Goal: Information Seeking & Learning: Find specific fact

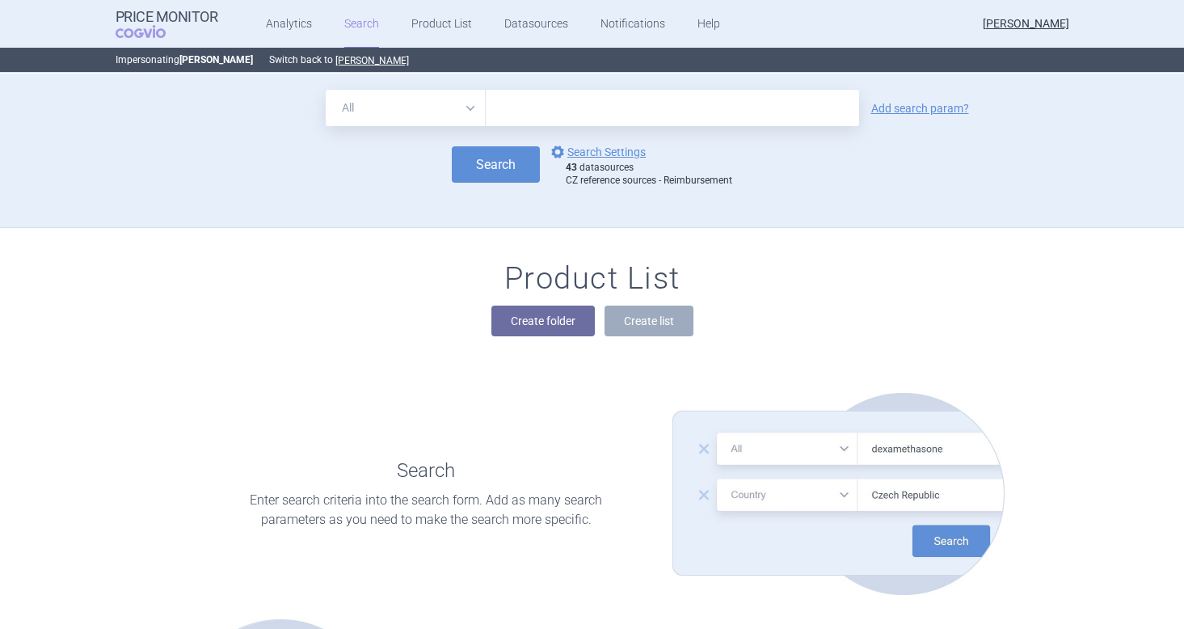
click at [444, 101] on select "All Brand Name ATC Company Active Substance Country Newer than" at bounding box center [406, 108] width 160 height 36
select select "brandName"
click at [326, 90] on select "All Brand Name ATC Company Active Substance Country Newer than" at bounding box center [406, 108] width 160 height 36
click at [502, 107] on input "text" at bounding box center [672, 108] width 373 height 36
type input "[MEDICAL_DATA]"
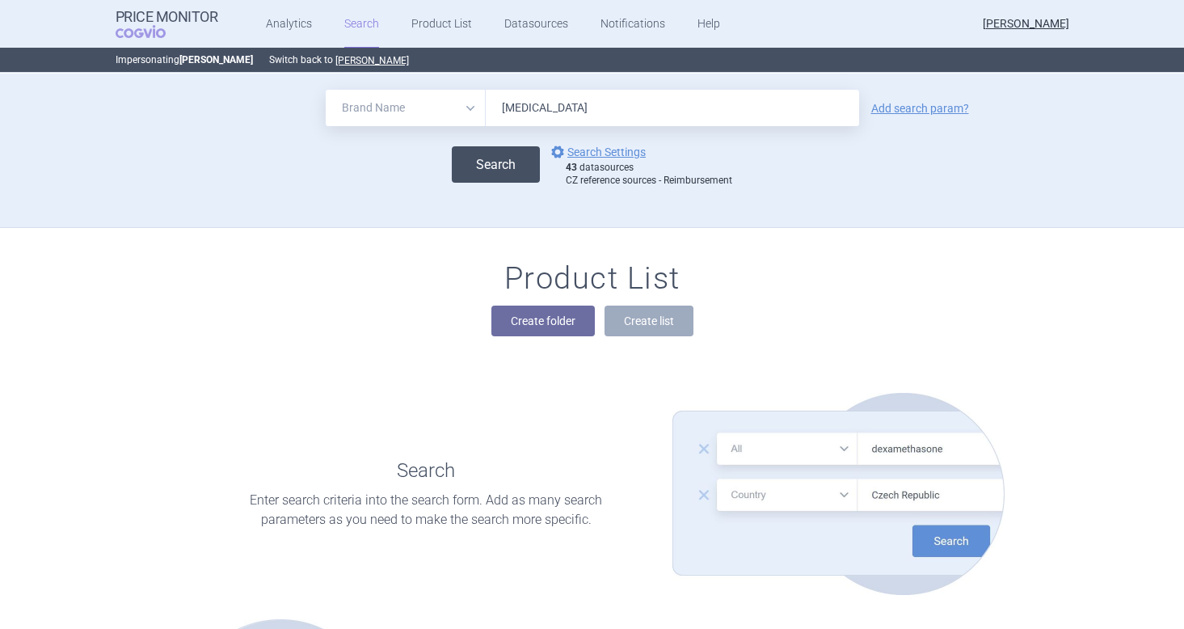
click at [504, 158] on button "Search" at bounding box center [496, 164] width 88 height 36
select select "brandName"
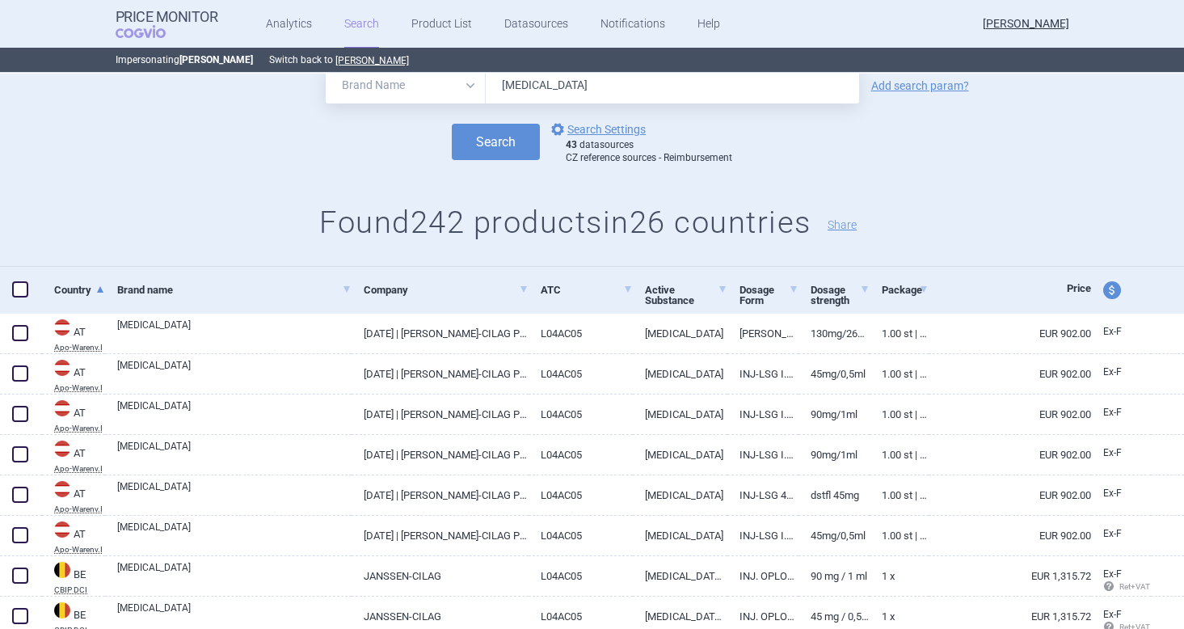
scroll to position [40, 0]
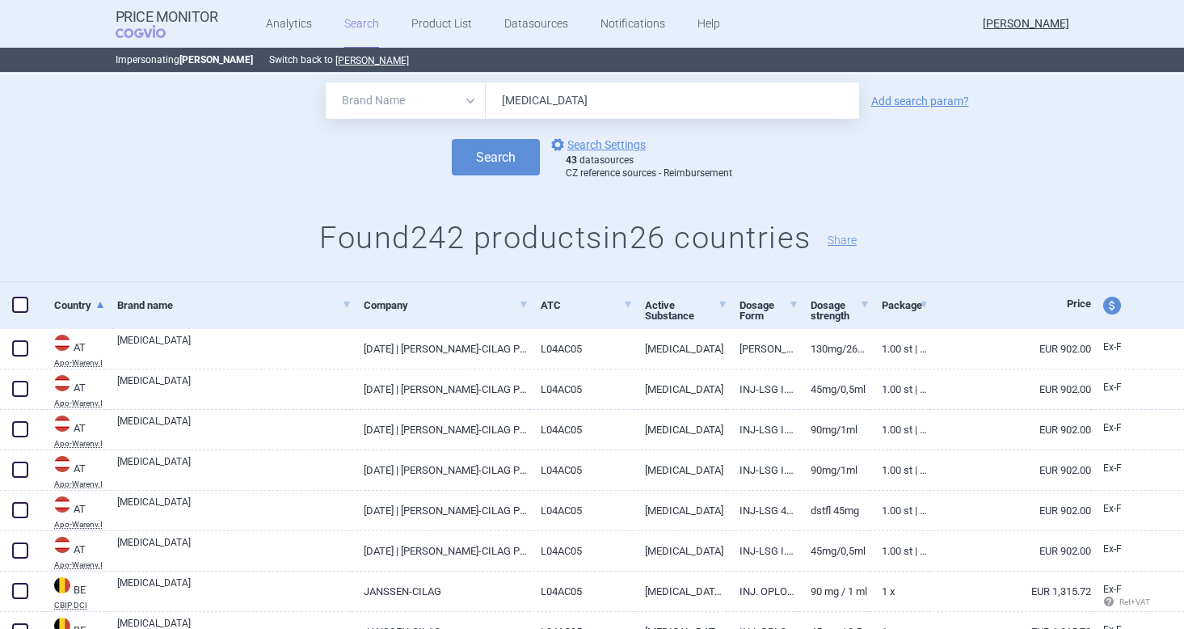
click at [519, 107] on input "[MEDICAL_DATA]" at bounding box center [672, 100] width 373 height 36
type input "[MEDICAL_DATA]"
click at [496, 165] on button "Search" at bounding box center [496, 157] width 88 height 36
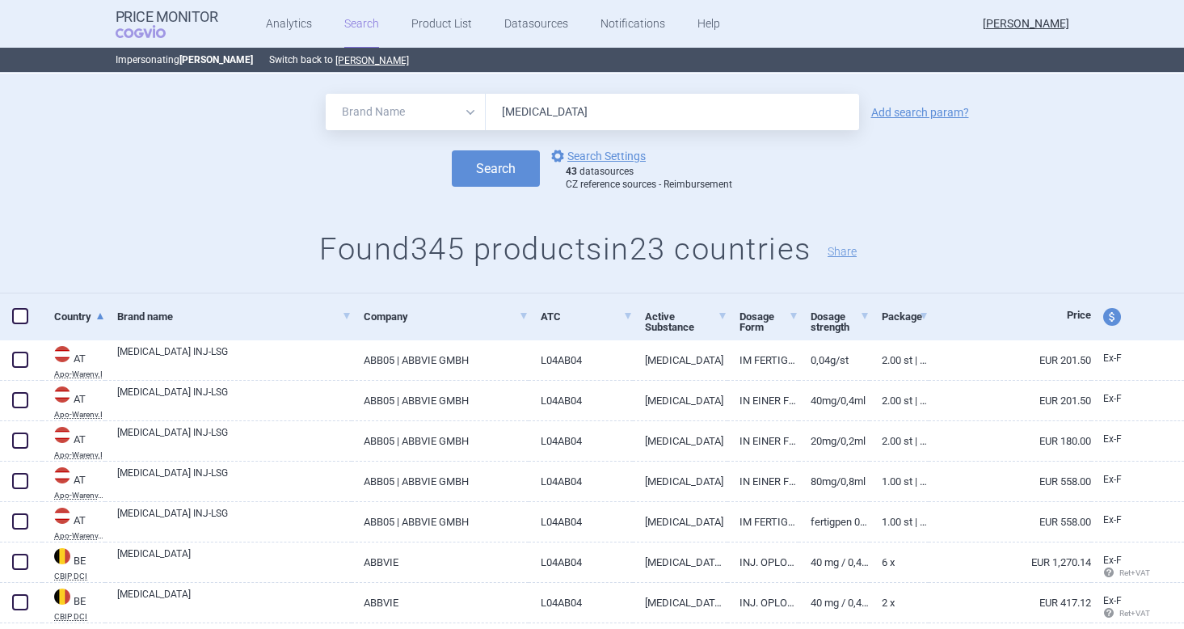
scroll to position [37, 0]
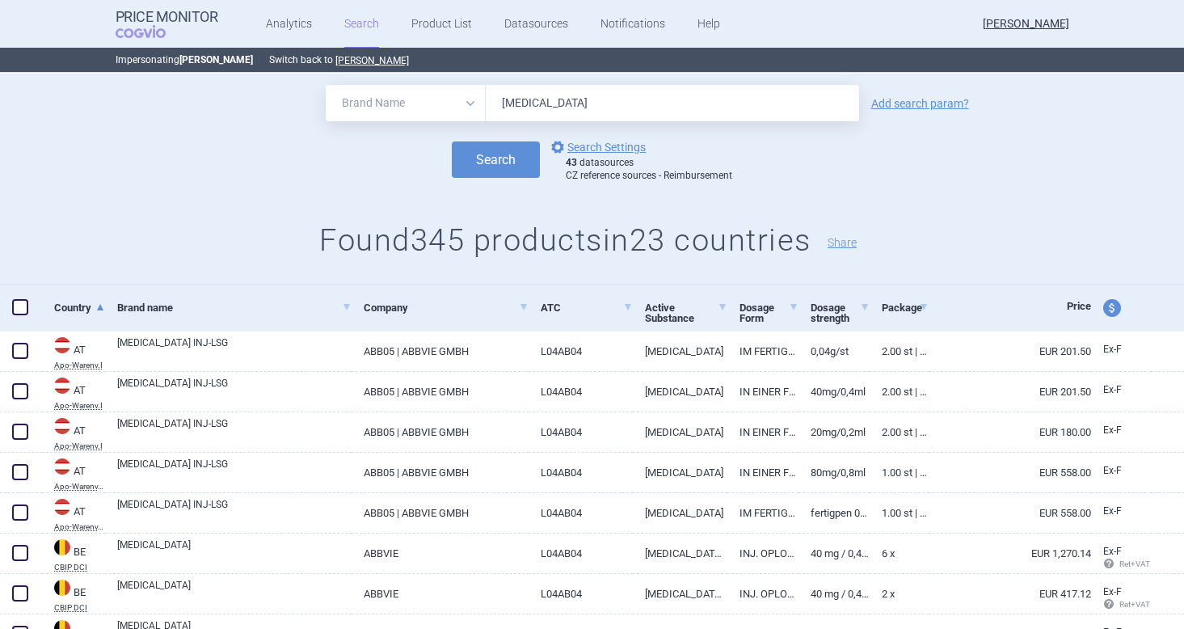
click at [1106, 309] on span "price and currency" at bounding box center [1112, 308] width 18 height 18
select select "ex-factory"
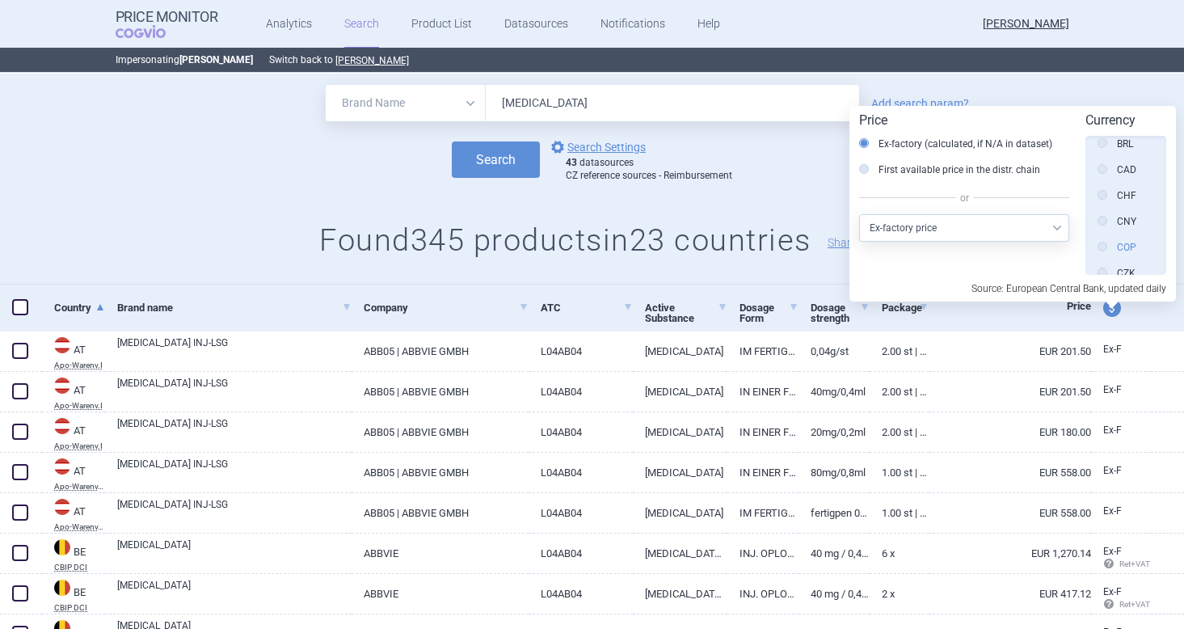
scroll to position [0, 0]
click at [1105, 156] on icon at bounding box center [1102, 154] width 10 height 10
click at [1105, 156] on input "Source" at bounding box center [1106, 155] width 16 height 16
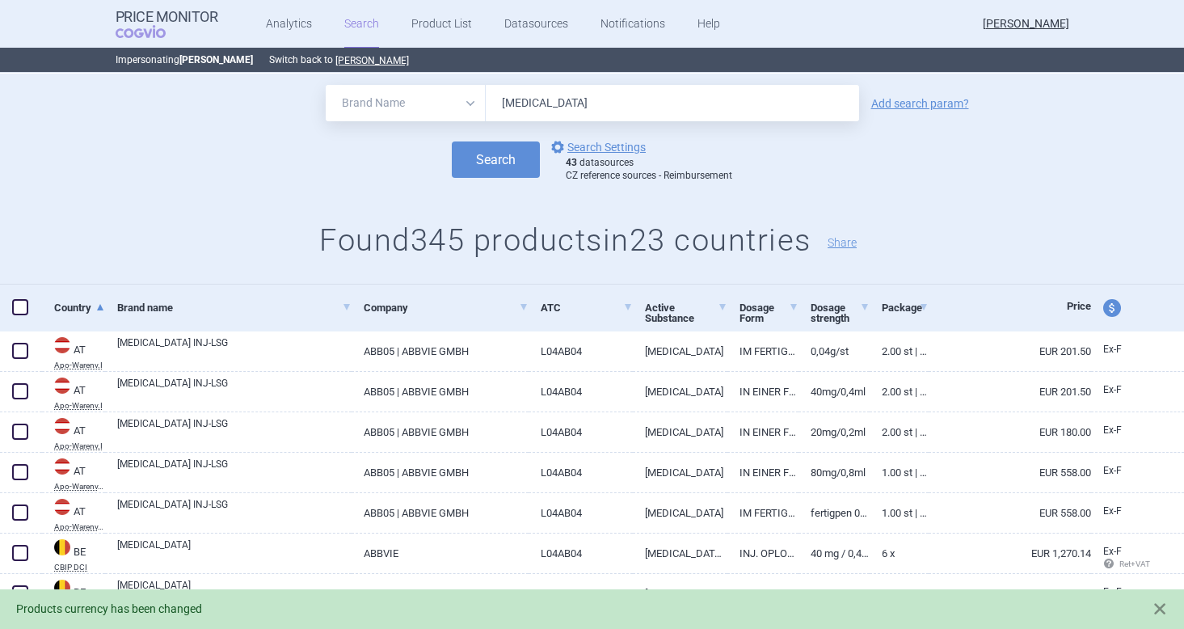
click at [1109, 305] on span "price and currency" at bounding box center [1112, 308] width 18 height 18
select select "ex-factory"
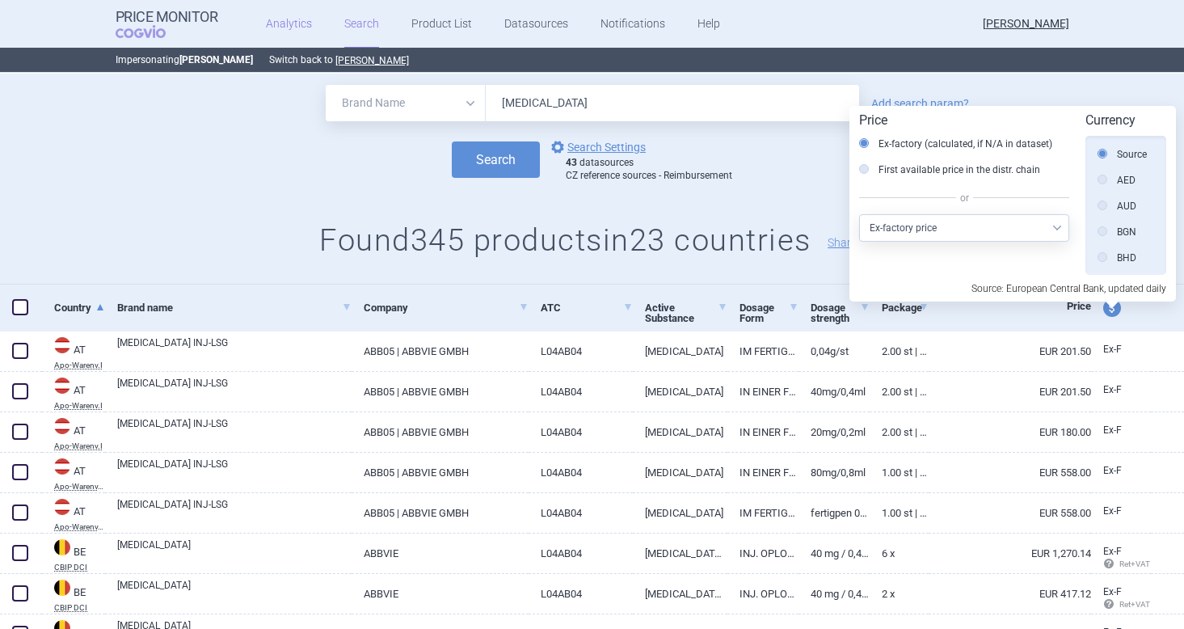
click at [291, 23] on link "Analytics" at bounding box center [289, 24] width 46 height 48
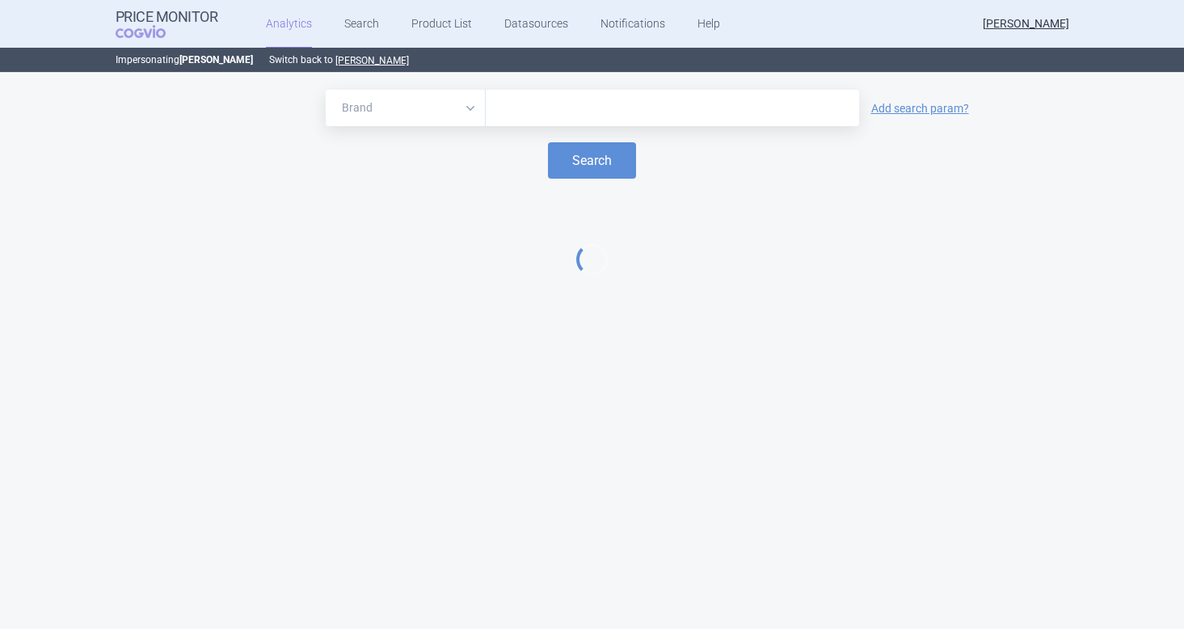
click at [521, 113] on input "text" at bounding box center [672, 108] width 357 height 21
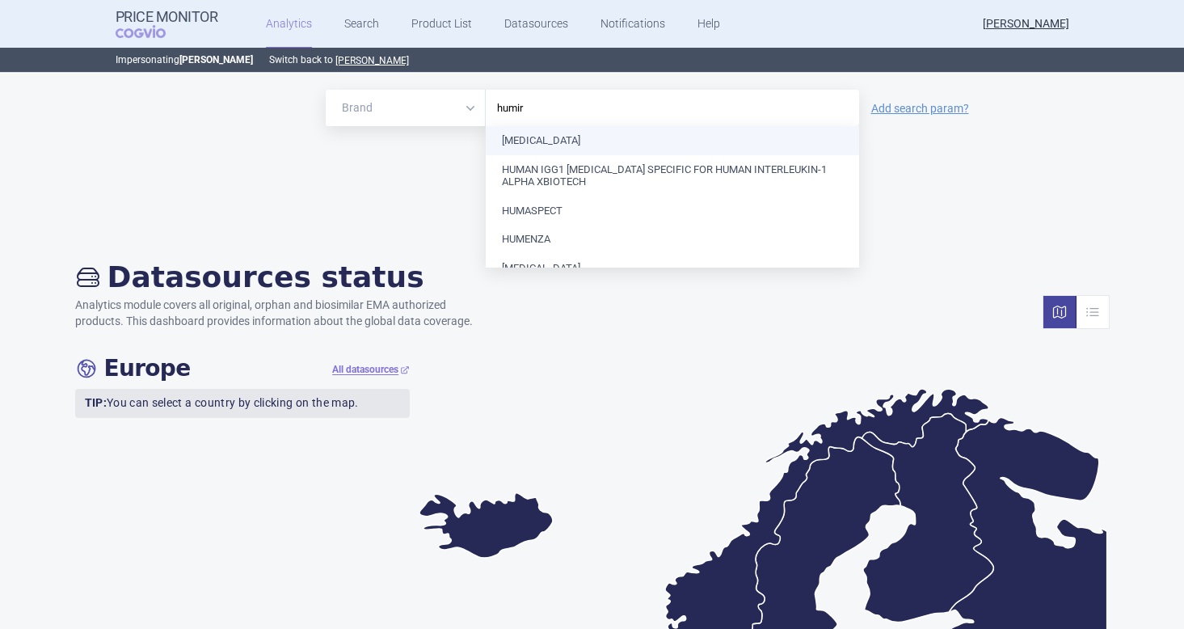
type input "[MEDICAL_DATA]"
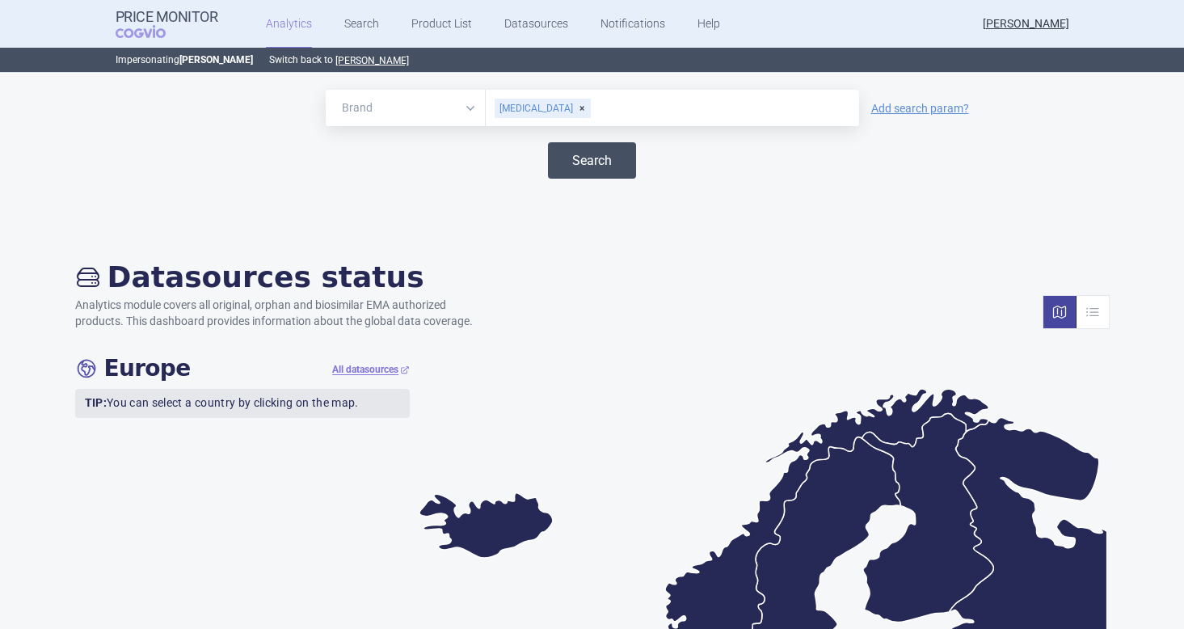
click at [599, 166] on button "Search" at bounding box center [592, 160] width 88 height 36
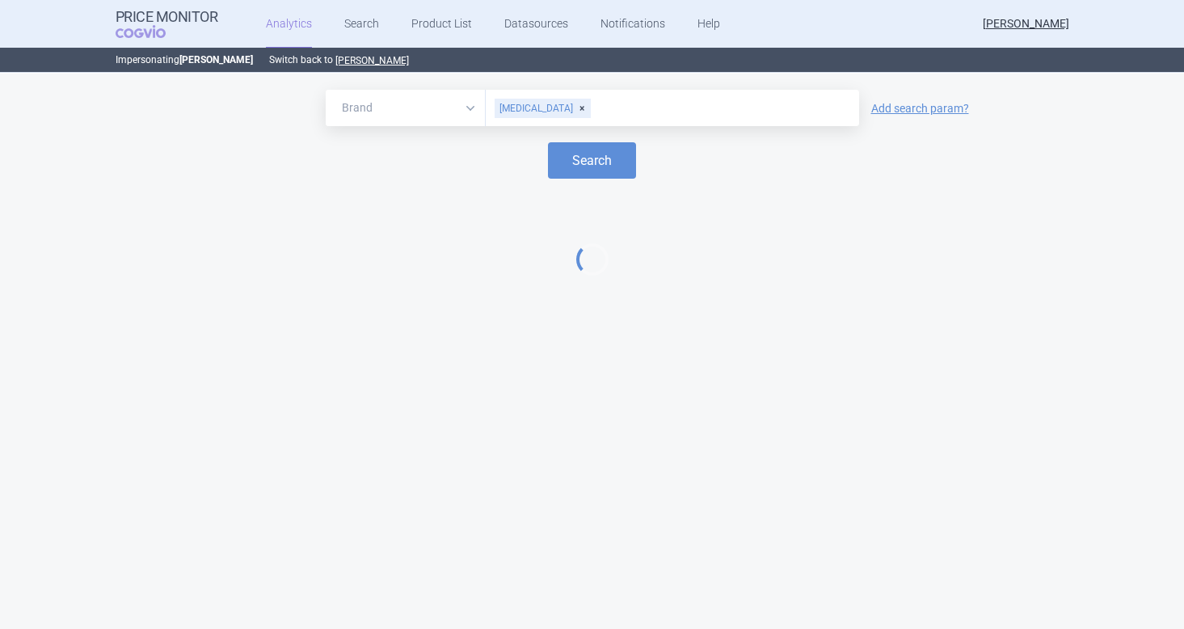
select select "EUR"
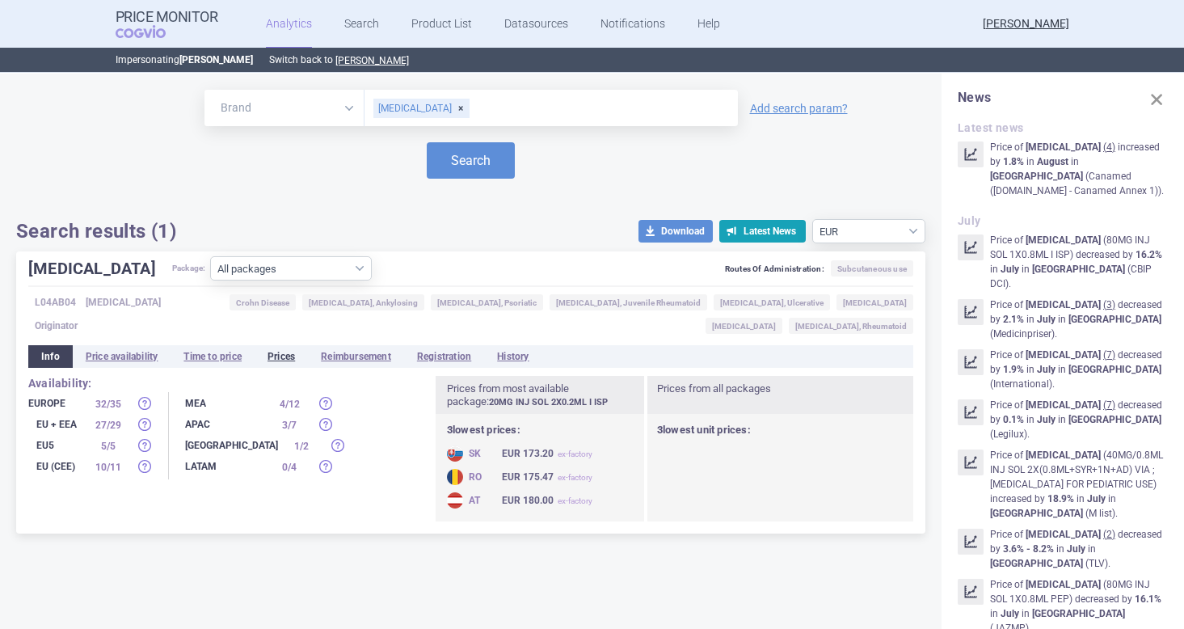
click at [279, 345] on li "Prices" at bounding box center [281, 356] width 53 height 23
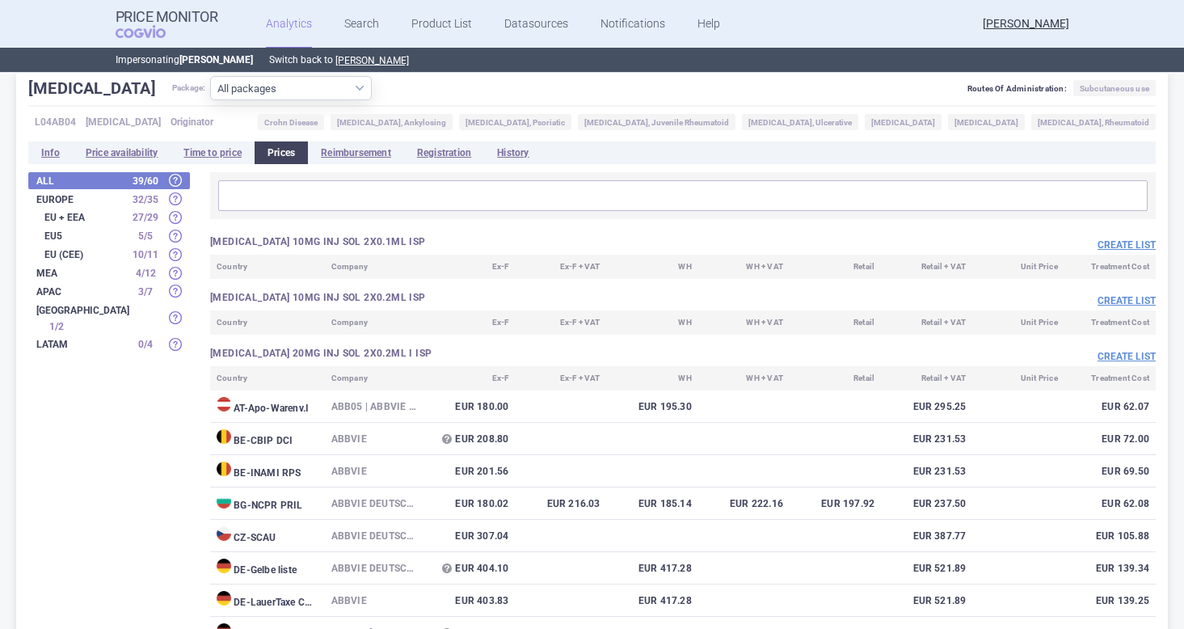
scroll to position [194, 0]
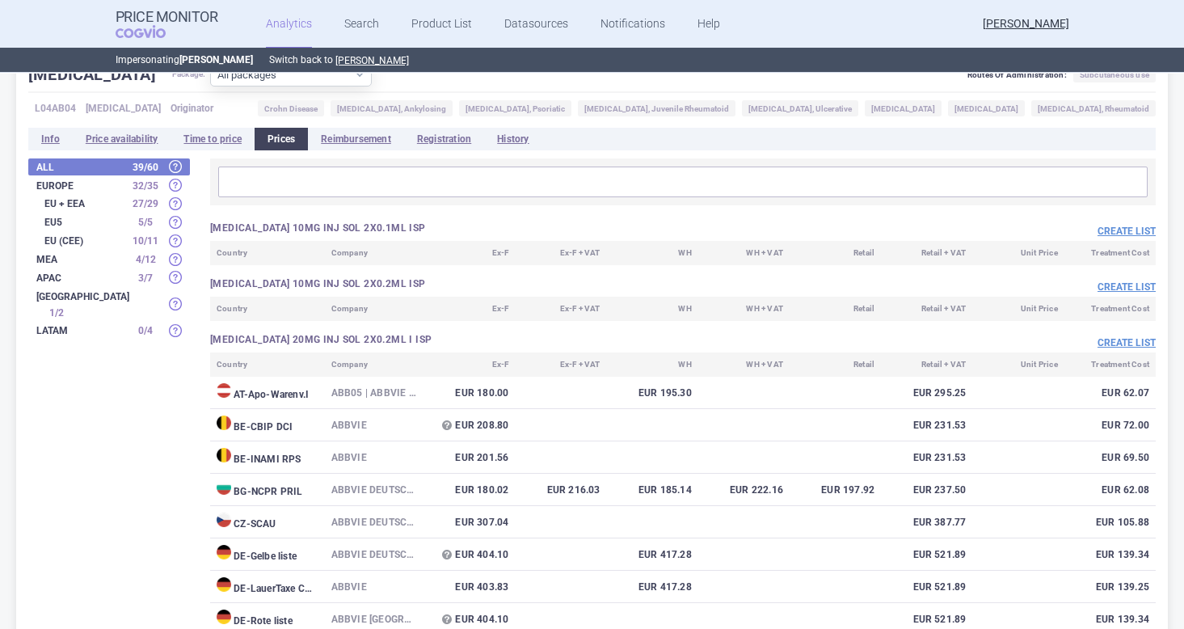
click at [1129, 387] on td "EUR 62.07" at bounding box center [1109, 393] width 91 height 32
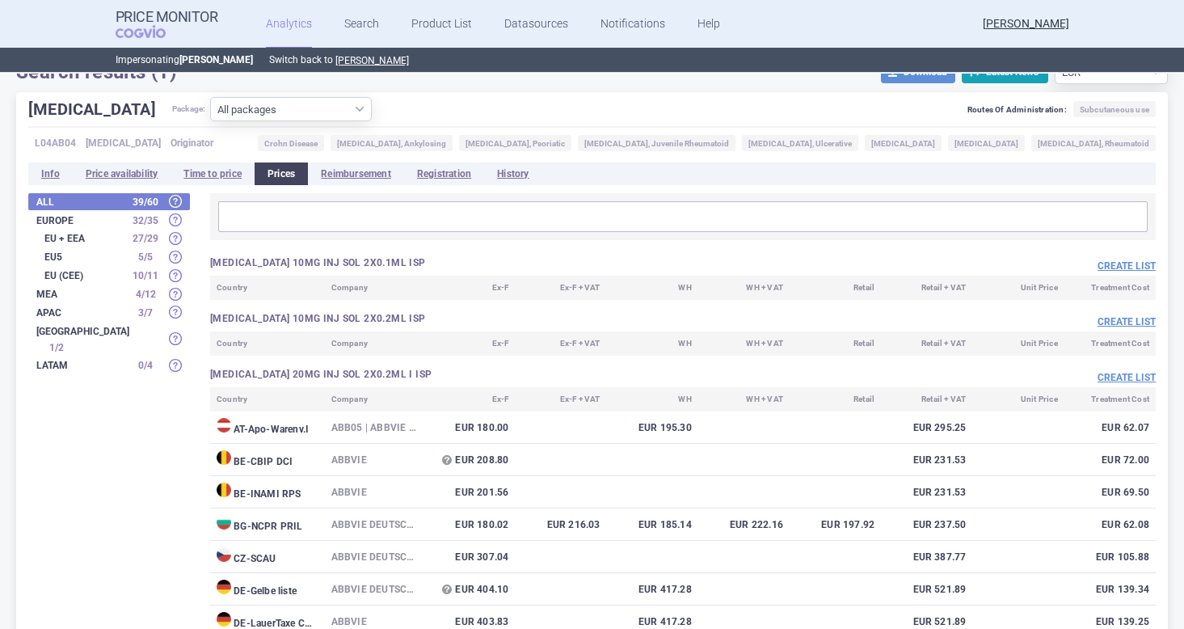
scroll to position [116, 0]
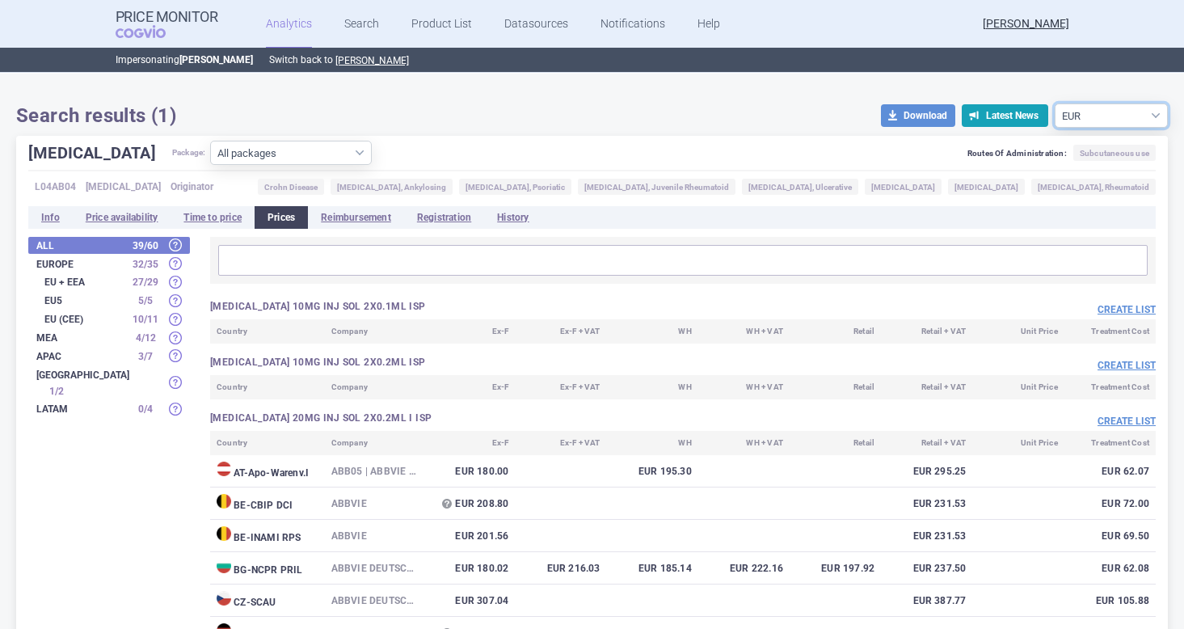
click at [1139, 110] on select "Source currency EUR USD" at bounding box center [1110, 115] width 113 height 24
click at [1054, 103] on select "Source currency EUR USD" at bounding box center [1110, 115] width 113 height 24
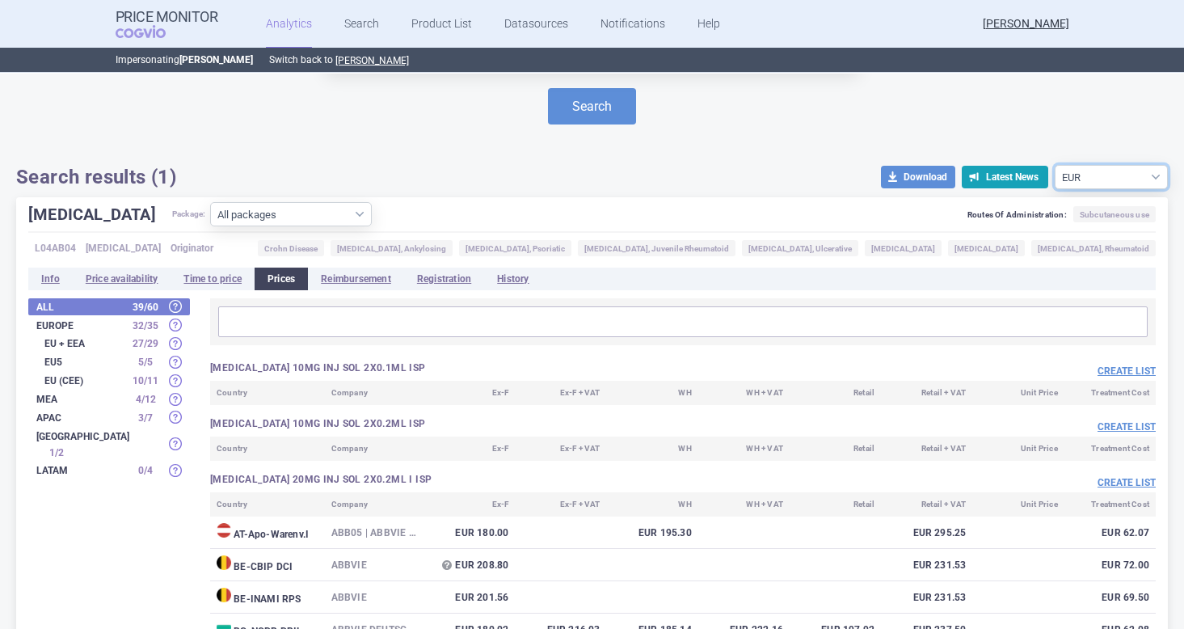
scroll to position [0, 0]
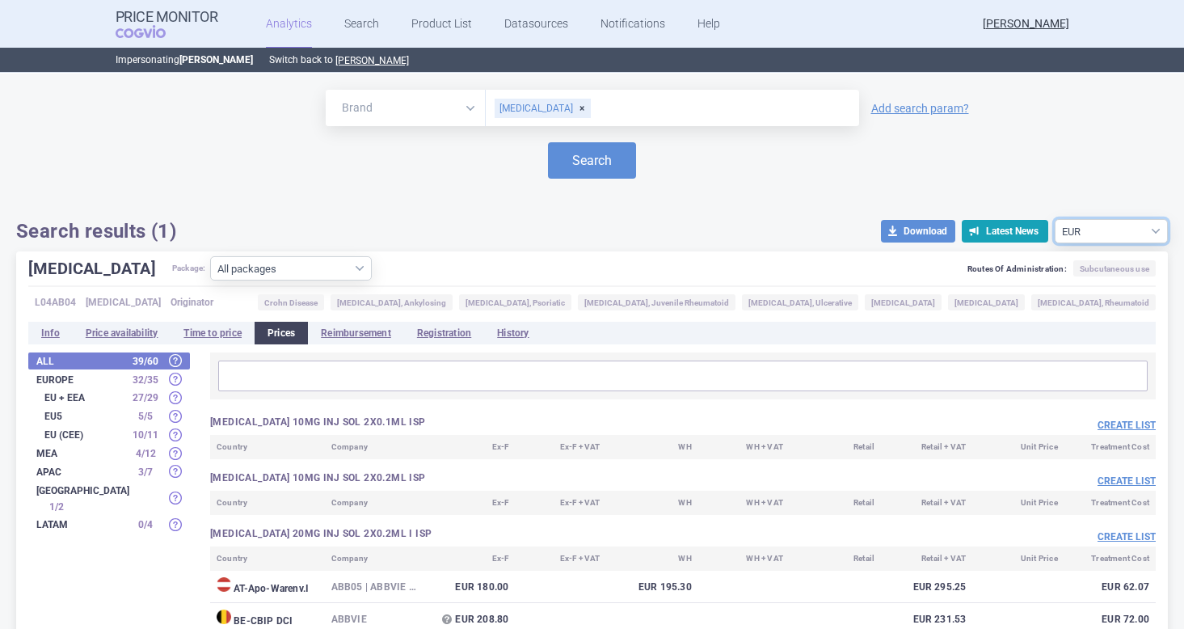
click at [1153, 236] on select "Source currency EUR USD" at bounding box center [1110, 231] width 113 height 24
